Goal: Navigation & Orientation: Find specific page/section

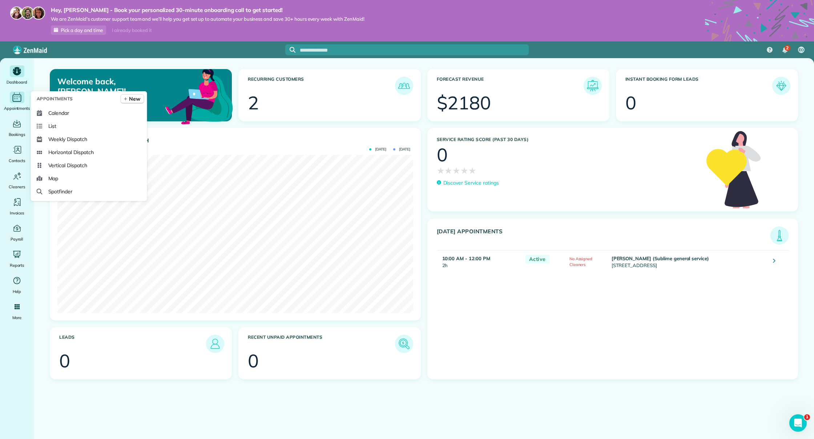
click at [15, 95] on icon "Main" at bounding box center [17, 98] width 9 height 7
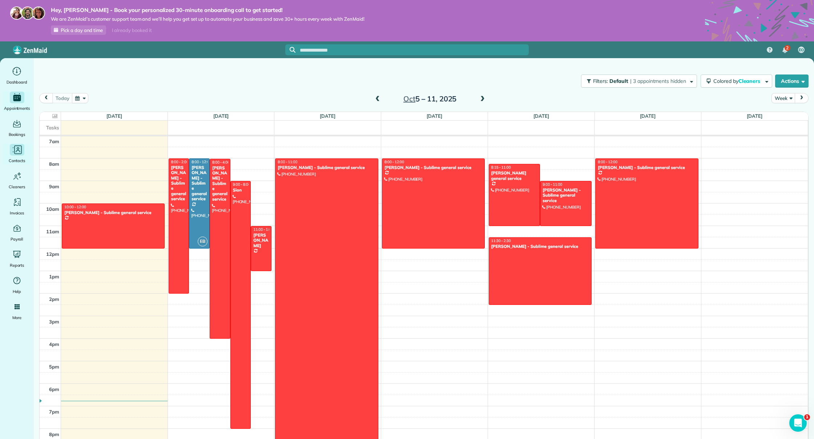
click at [23, 159] on span "Contacts" at bounding box center [17, 160] width 16 height 7
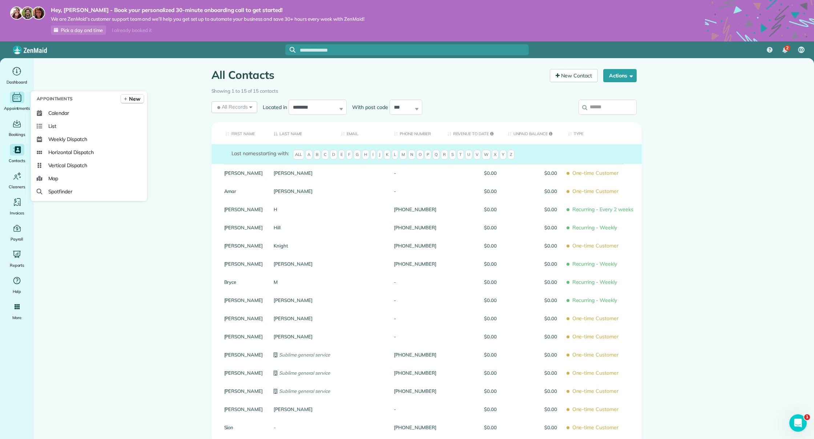
click at [24, 109] on span "Appointments" at bounding box center [17, 108] width 26 height 7
